Goal: Task Accomplishment & Management: Use online tool/utility

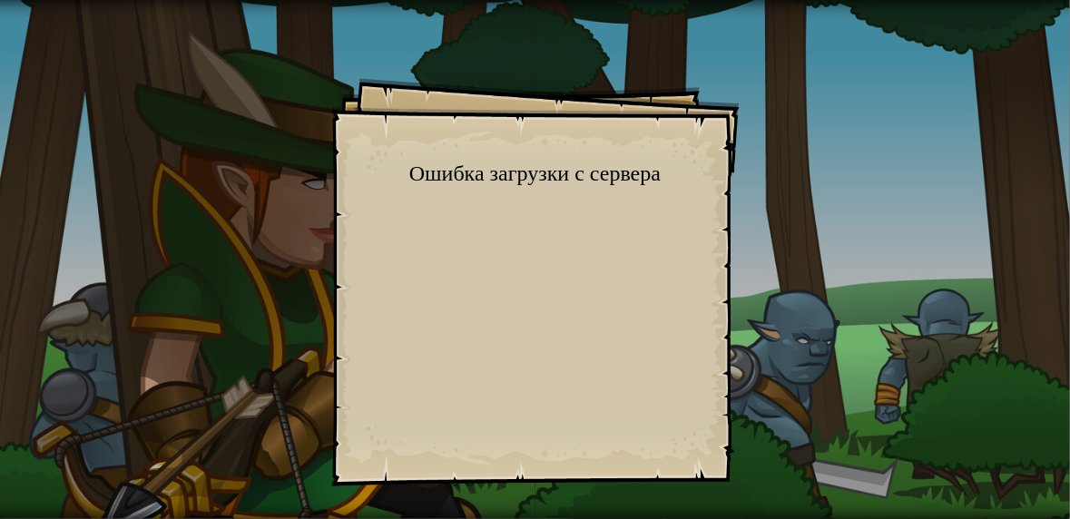
click at [611, 358] on div "Goals Start Level Ошибка загрузки с сервера Чтобы пройти этот уровень, нужна по…" at bounding box center [535, 282] width 408 height 408
